Goal: Find specific page/section: Find specific page/section

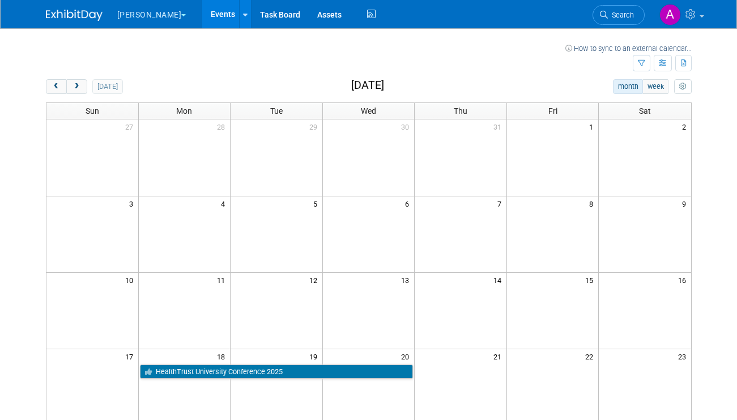
click at [75, 14] on img at bounding box center [74, 15] width 57 height 11
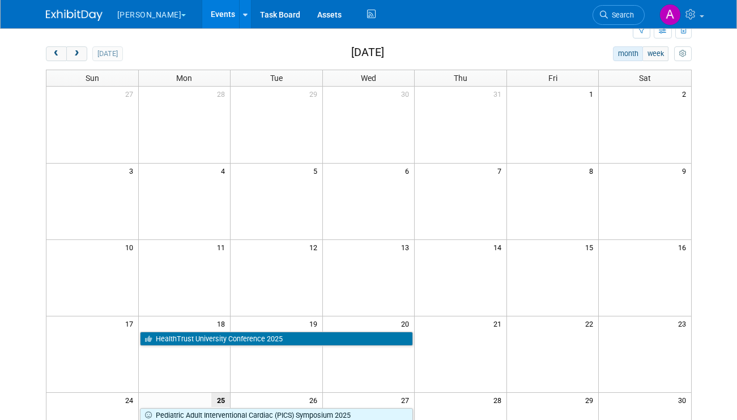
scroll to position [15, 0]
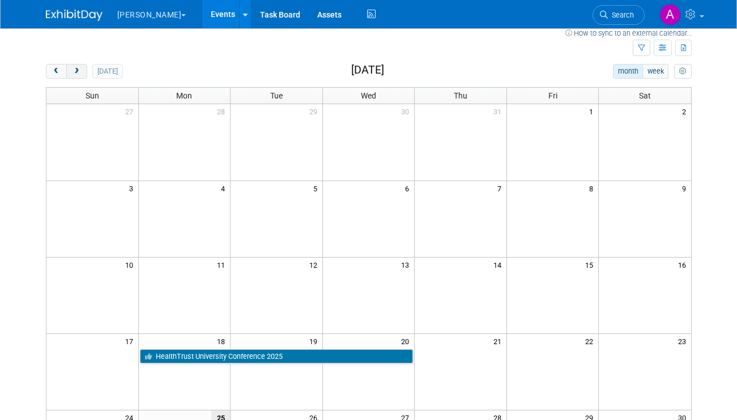
click at [78, 74] on span "next" at bounding box center [76, 71] width 8 height 7
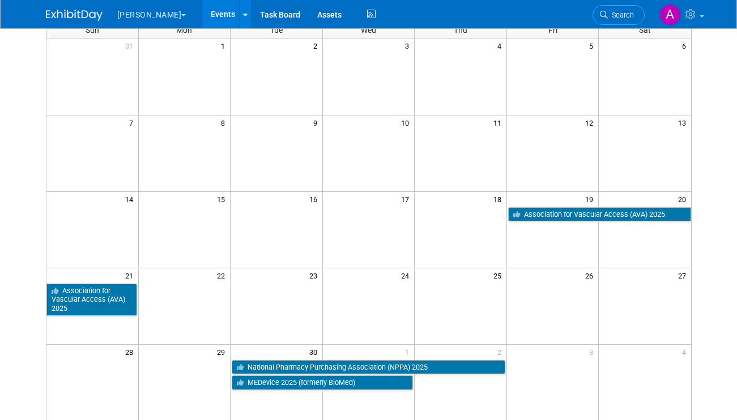
scroll to position [82, 0]
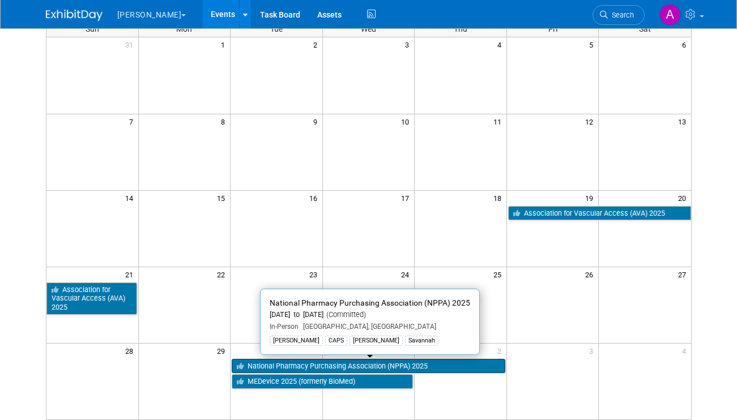
click at [407, 364] on link "National Pharmacy Purchasing Association (NPPA) 2025" at bounding box center [368, 366] width 273 height 15
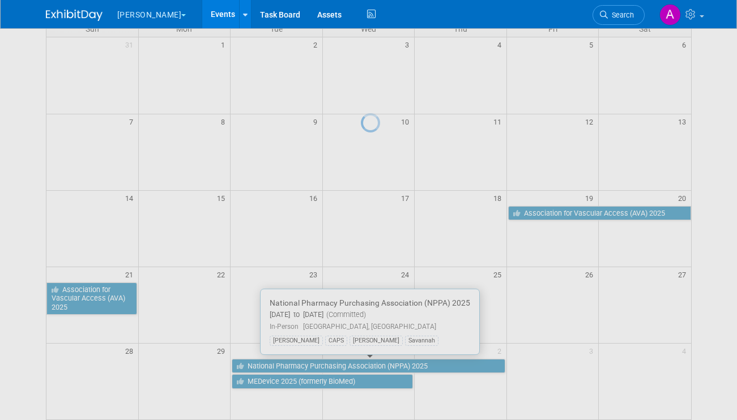
click at [377, 364] on div at bounding box center [369, 210] width 16 height 420
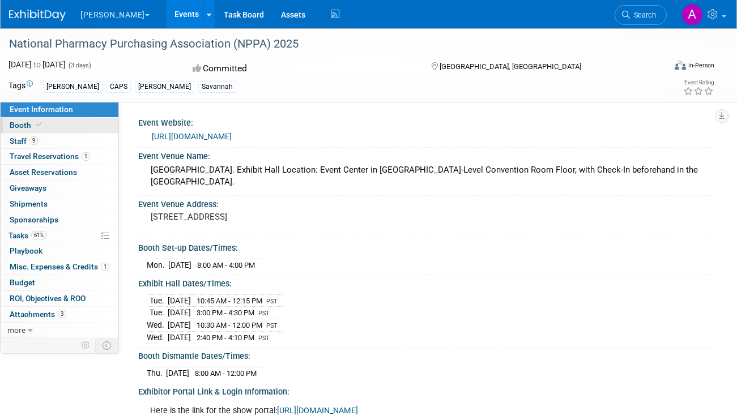
click at [76, 129] on link "Booth" at bounding box center [60, 125] width 118 height 15
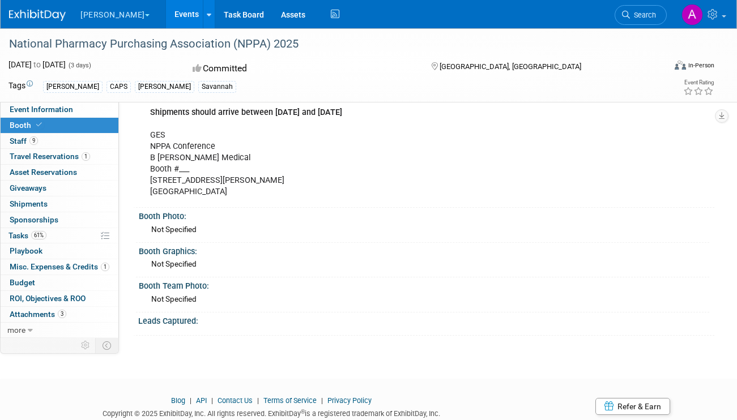
scroll to position [559, 0]
